Goal: Transaction & Acquisition: Purchase product/service

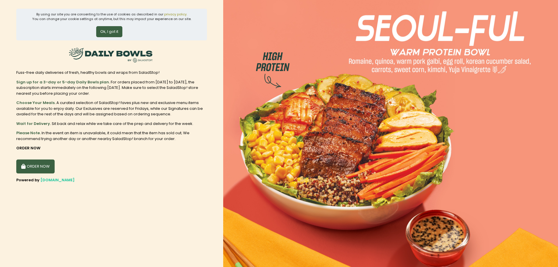
click at [35, 162] on button "ORDER NOW" at bounding box center [35, 167] width 38 height 14
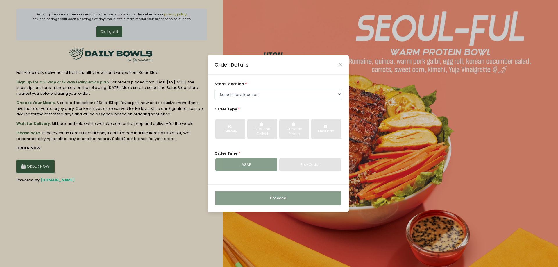
click at [272, 169] on div "ASAP" at bounding box center [246, 164] width 62 height 13
click at [232, 116] on div "Delivery Click and Collect Curbside Pickup Meal Plan" at bounding box center [279, 129] width 128 height 30
select select "660251a251b8268a02bf1814"
click at [215, 89] on select "Select store location [GEOGRAPHIC_DATA] [PERSON_NAME][GEOGRAPHIC_DATA] [GEOGRAP…" at bounding box center [279, 94] width 128 height 11
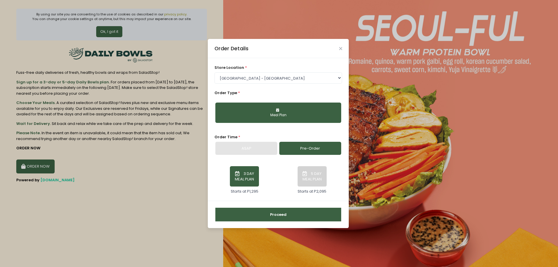
click at [253, 143] on div "ASAP" at bounding box center [246, 148] width 62 height 13
drag, startPoint x: 257, startPoint y: 149, endPoint x: 267, endPoint y: 128, distance: 22.9
click at [258, 149] on div "ASAP" at bounding box center [246, 148] width 62 height 13
click at [271, 114] on div "Meal Plan" at bounding box center [278, 115] width 118 height 5
click at [297, 115] on div "Meal Plan" at bounding box center [278, 115] width 118 height 5
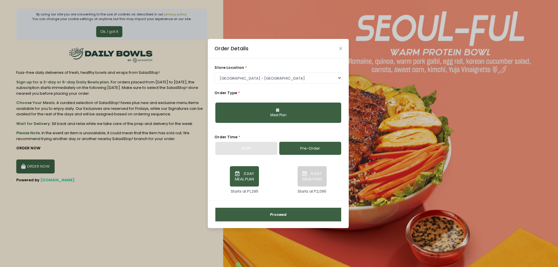
click at [300, 112] on button "Meal Plan" at bounding box center [278, 113] width 126 height 20
drag, startPoint x: 251, startPoint y: 151, endPoint x: 270, endPoint y: 171, distance: 27.4
click at [251, 151] on div "ASAP" at bounding box center [246, 148] width 62 height 13
click at [314, 176] on button "5 DAY MEAL PLAN" at bounding box center [312, 176] width 29 height 20
click at [263, 144] on div "ASAP" at bounding box center [246, 148] width 62 height 13
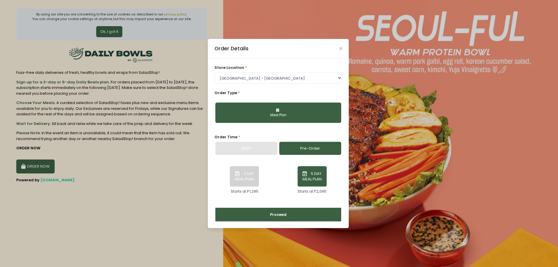
click at [316, 172] on button "5 DAY MEAL PLAN" at bounding box center [312, 176] width 29 height 20
click at [314, 147] on link "Pre-Order" at bounding box center [310, 148] width 62 height 13
click at [244, 177] on button "3 DAY MEAL PLAN" at bounding box center [244, 176] width 29 height 20
click at [274, 109] on button "Meal Plan" at bounding box center [278, 113] width 126 height 20
drag, startPoint x: 273, startPoint y: 113, endPoint x: 277, endPoint y: 98, distance: 15.6
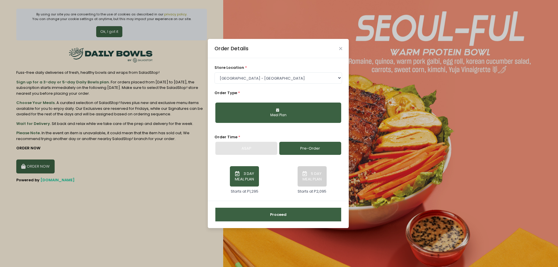
click at [275, 113] on div "Meal Plan" at bounding box center [278, 115] width 118 height 5
click at [215, 72] on select "Select store location [GEOGRAPHIC_DATA] [PERSON_NAME][GEOGRAPHIC_DATA] [GEOGRAP…" at bounding box center [279, 77] width 128 height 11
click at [134, 88] on div "Order Details store location * Select store location [GEOGRAPHIC_DATA] [PERSON_…" at bounding box center [279, 133] width 558 height 267
